Goal: Transaction & Acquisition: Download file/media

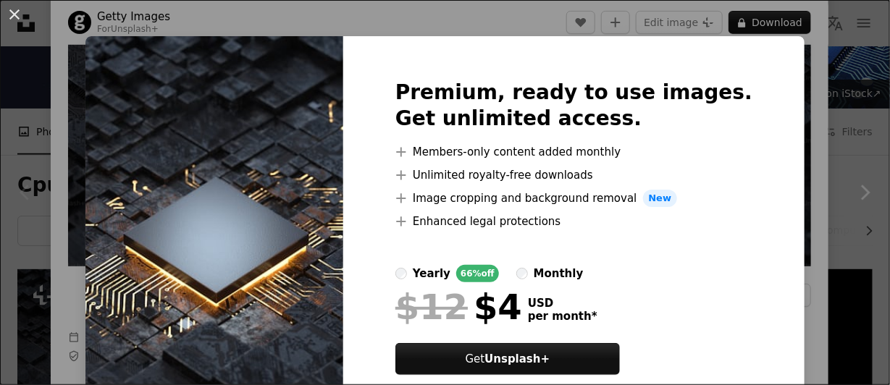
scroll to position [12, 0]
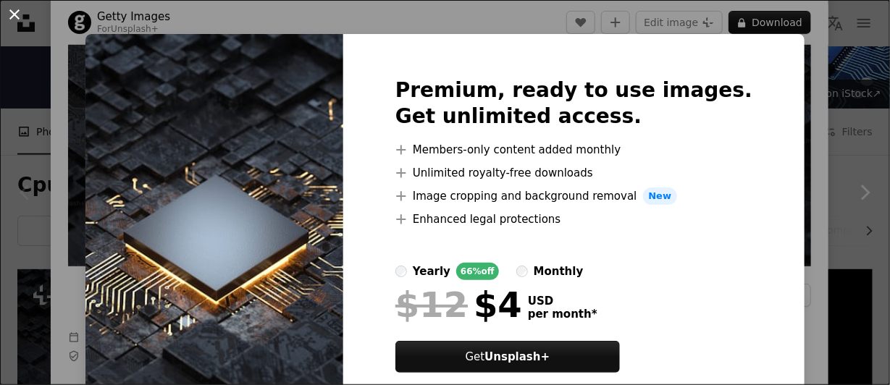
click at [15, 10] on button "An X shape" at bounding box center [14, 14] width 17 height 17
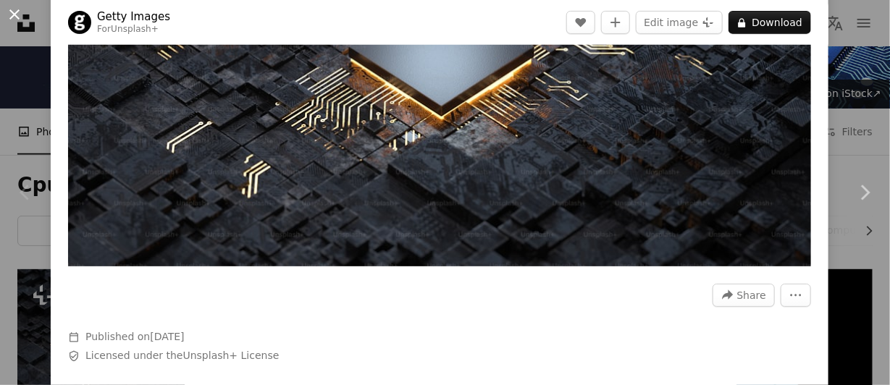
click at [10, 8] on button "An X shape" at bounding box center [14, 14] width 17 height 17
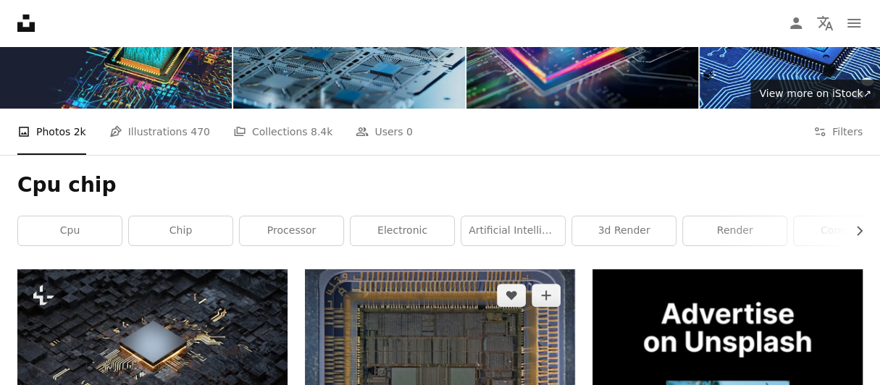
click at [381, 270] on img at bounding box center [440, 360] width 270 height 180
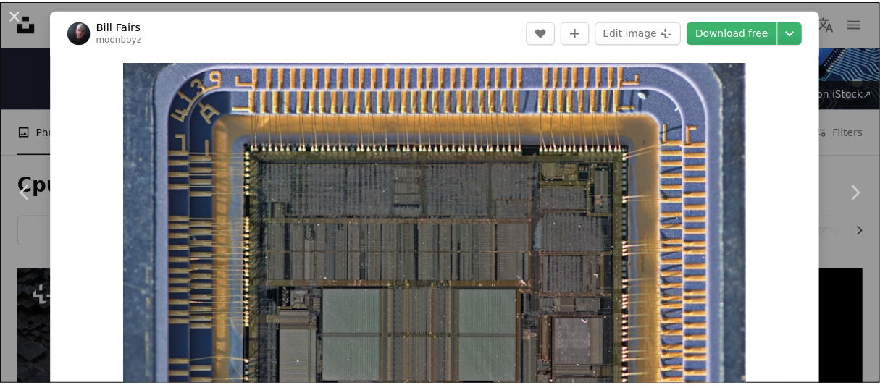
scroll to position [1, 0]
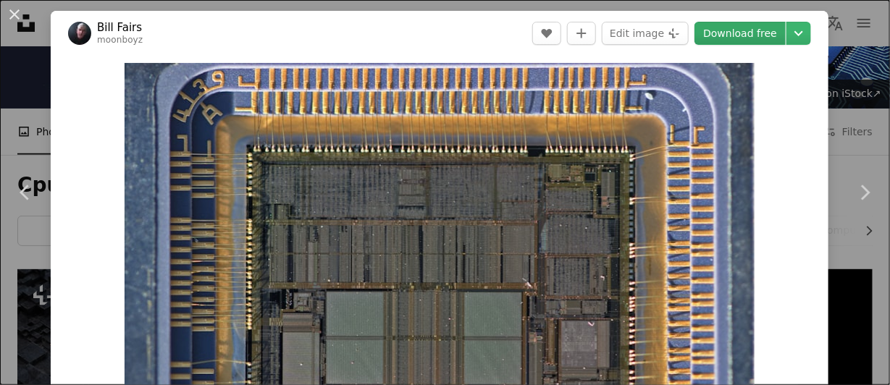
click at [735, 33] on link "Download free" at bounding box center [740, 33] width 91 height 23
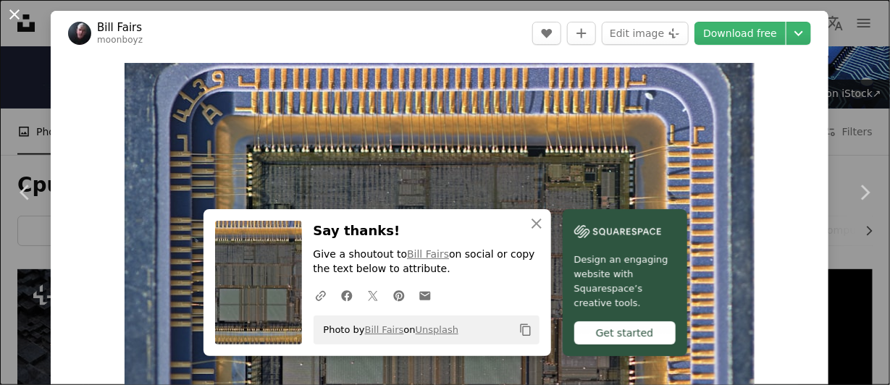
click at [10, 17] on button "An X shape" at bounding box center [14, 14] width 17 height 17
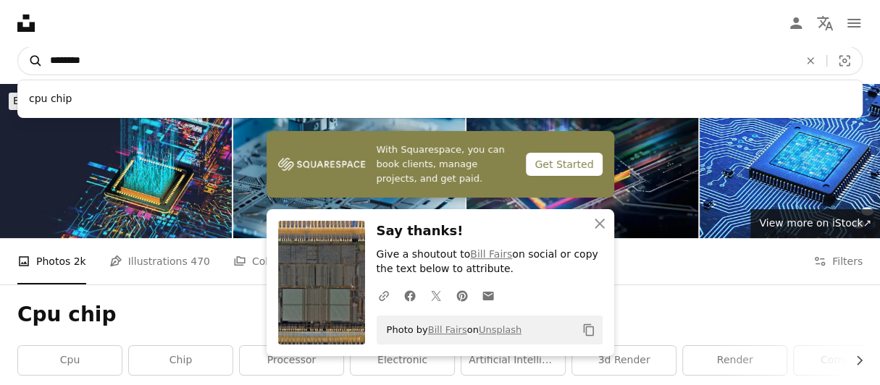
drag, startPoint x: 330, startPoint y: 57, endPoint x: 33, endPoint y: 63, distance: 296.4
click at [33, 63] on form "A magnifying glass ******** cpu chip An X shape Visual search" at bounding box center [440, 60] width 846 height 29
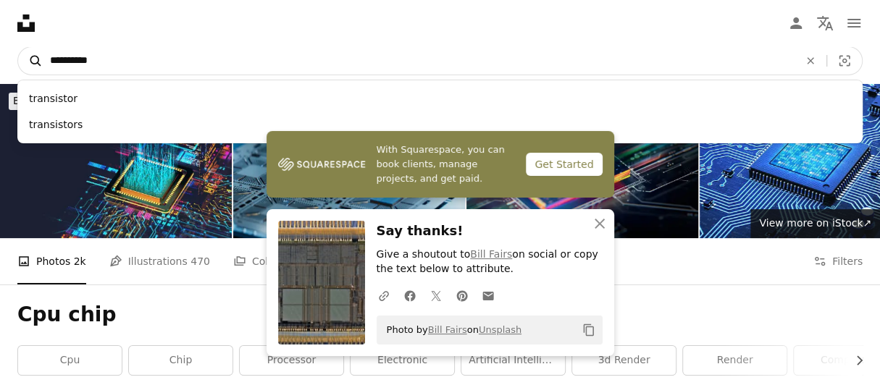
type input "**********"
click at [18, 47] on button "A magnifying glass" at bounding box center [30, 61] width 25 height 28
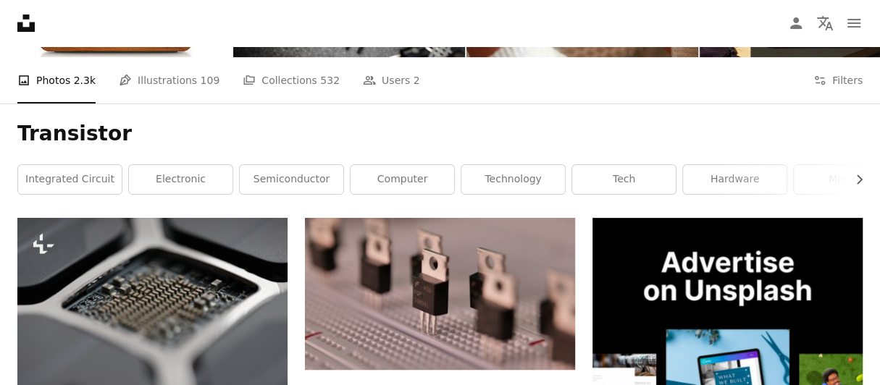
scroll to position [128, 0]
